Goal: Navigation & Orientation: Find specific page/section

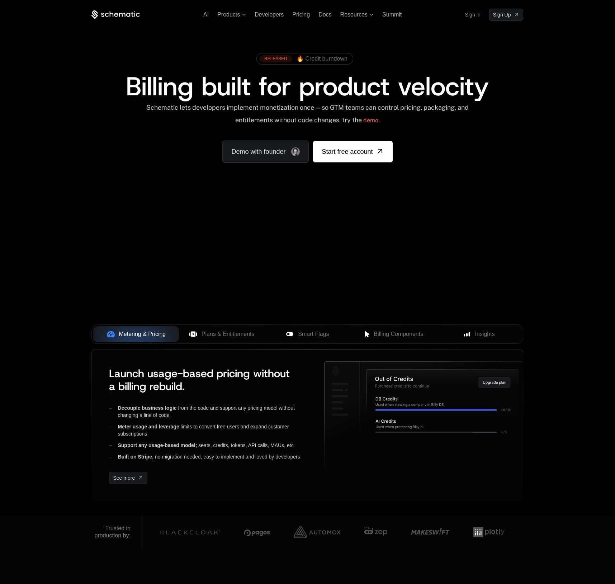
click at [348, 46] on div "RELEASED 🔥 Credit burndown Billing built for product velocity Schematic lets de…" at bounding box center [307, 106] width 466 height 171
click at [319, 60] on span "🔥 Credit burndown" at bounding box center [322, 59] width 51 height 6
